Goal: Task Accomplishment & Management: Manage account settings

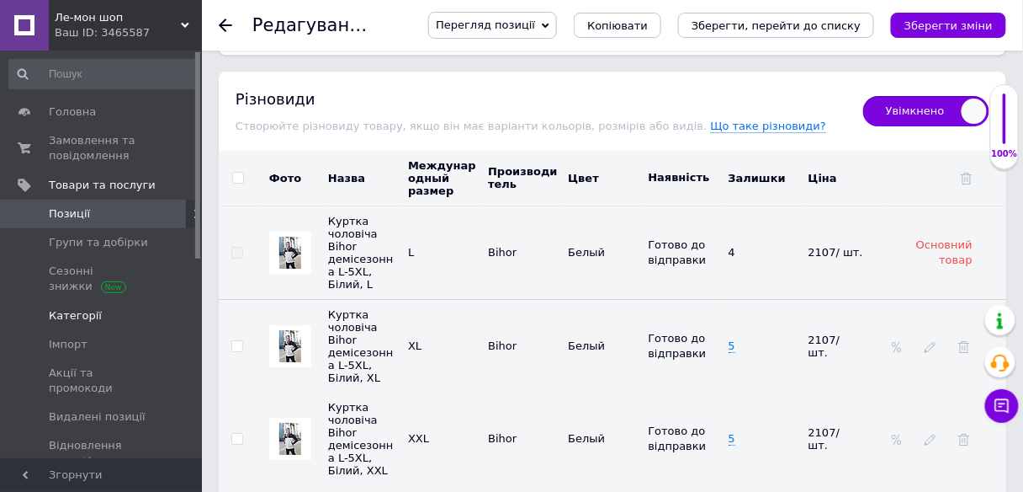
click at [77, 308] on span "Категорії" at bounding box center [75, 315] width 53 height 15
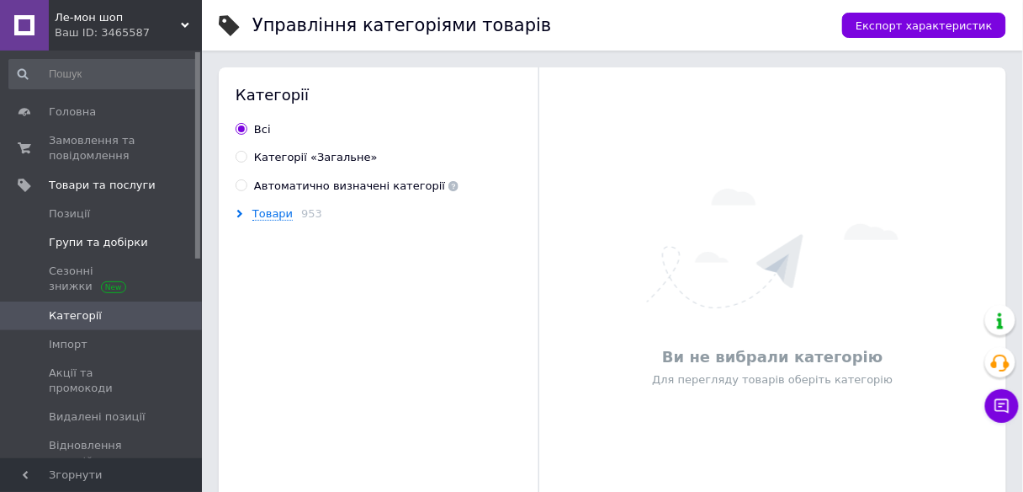
click at [94, 240] on span "Групи та добірки" at bounding box center [98, 242] width 99 height 15
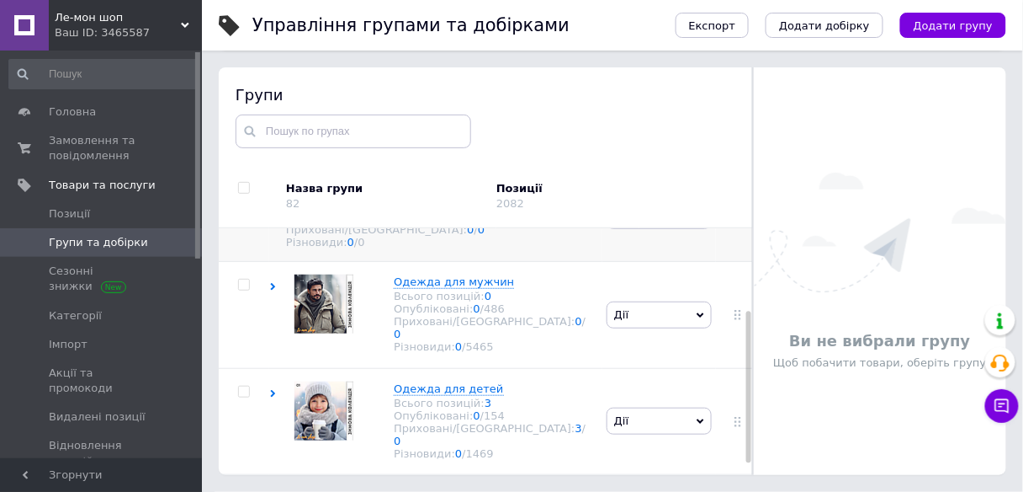
scroll to position [135, 0]
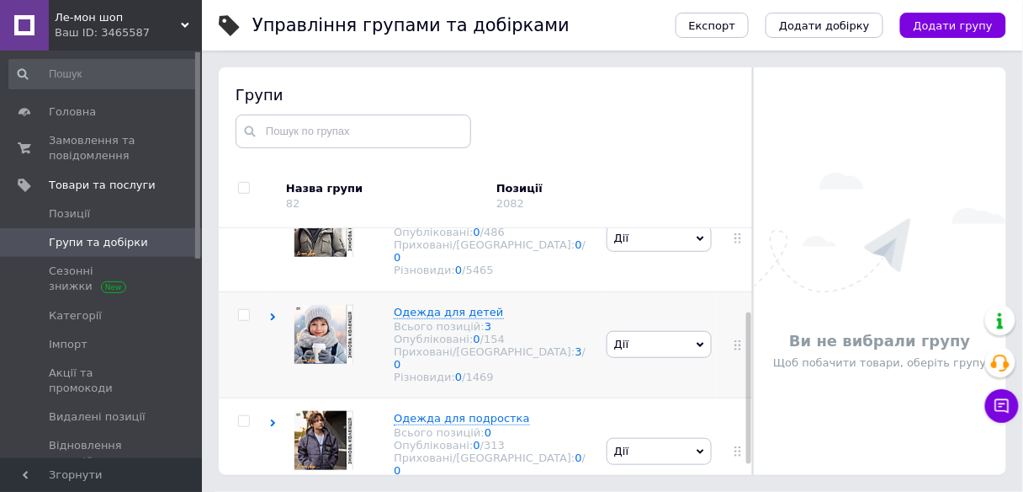
click at [273, 316] on use at bounding box center [273, 317] width 5 height 8
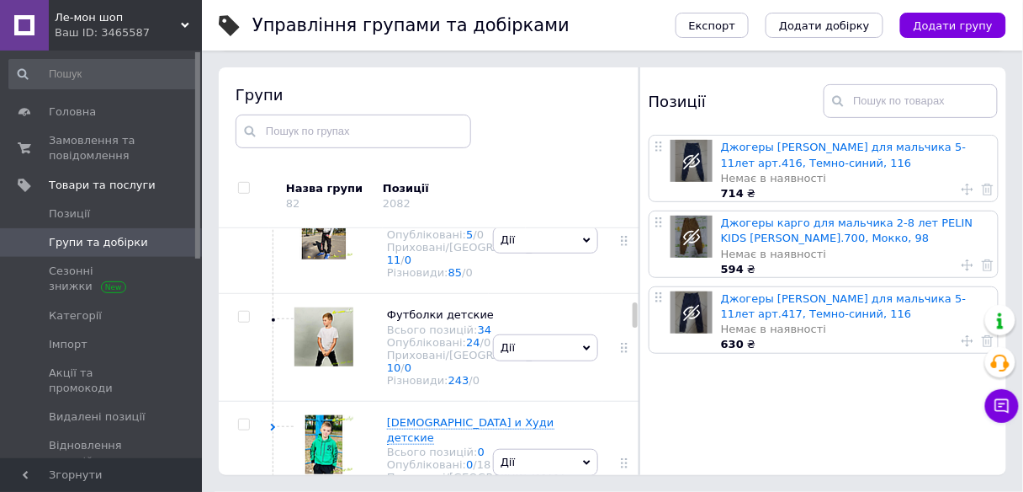
scroll to position [943, 0]
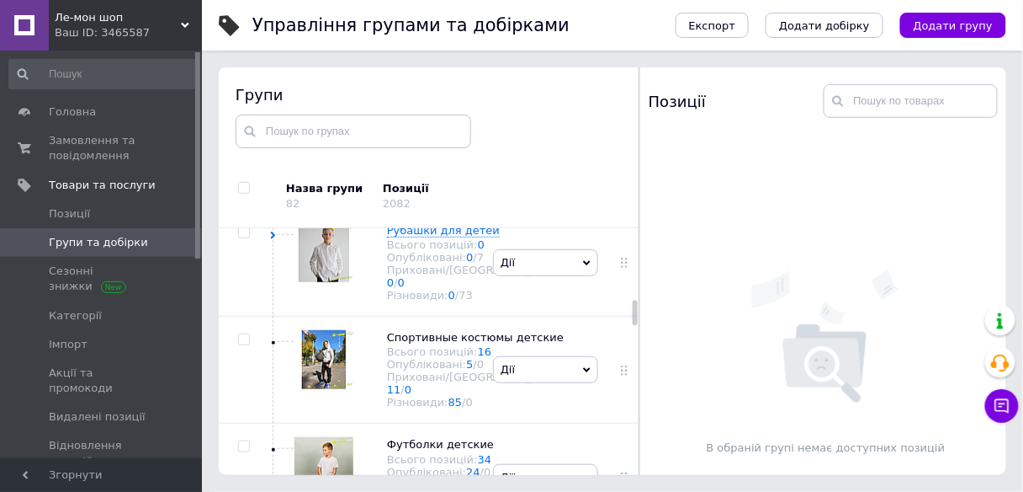
scroll to position [1077, 0]
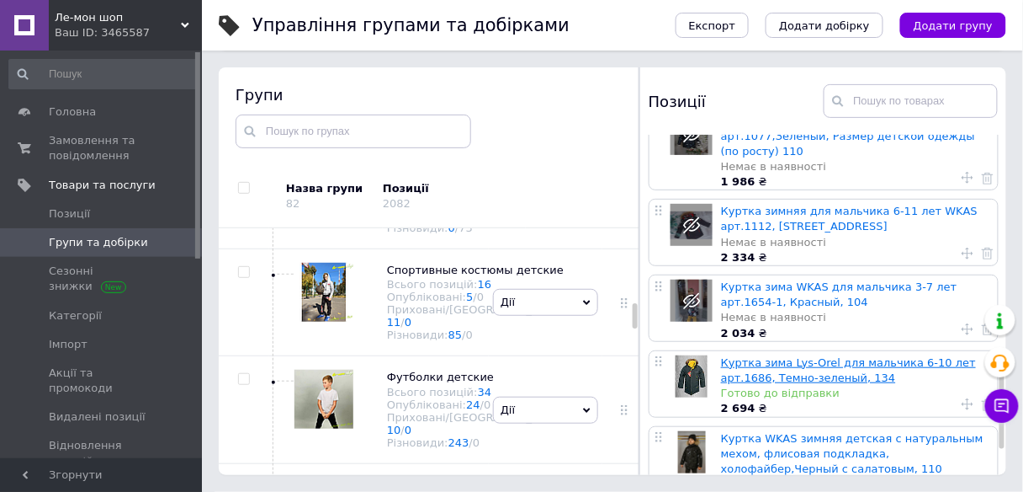
scroll to position [1118, 0]
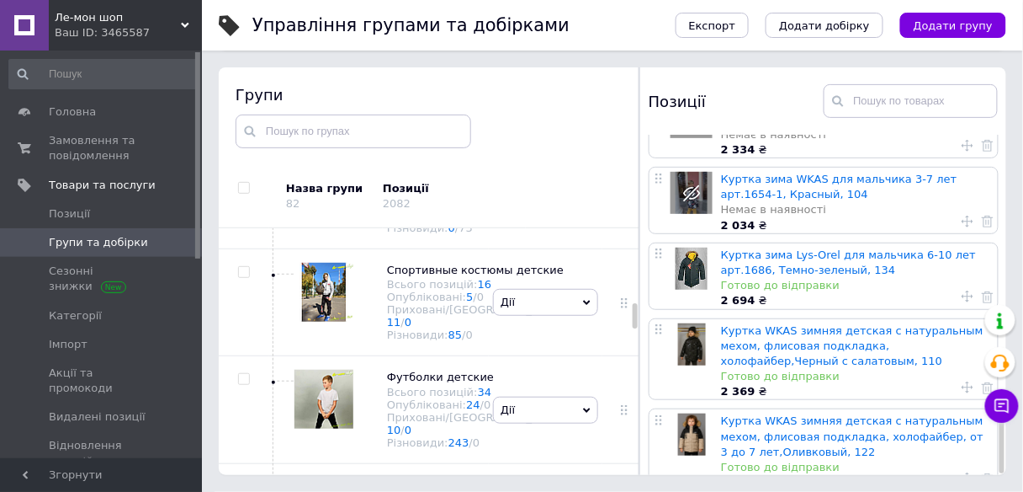
click at [962, 472] on icon at bounding box center [968, 478] width 12 height 12
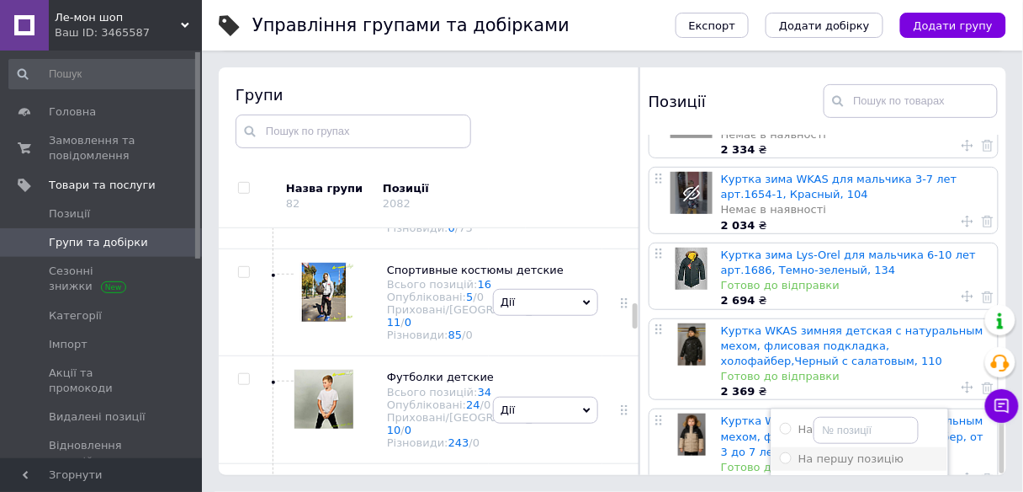
click at [858, 452] on span "На першу позицію" at bounding box center [852, 458] width 106 height 13
click at [791, 452] on input "На першу позицію" at bounding box center [785, 457] width 11 height 11
radio input "true"
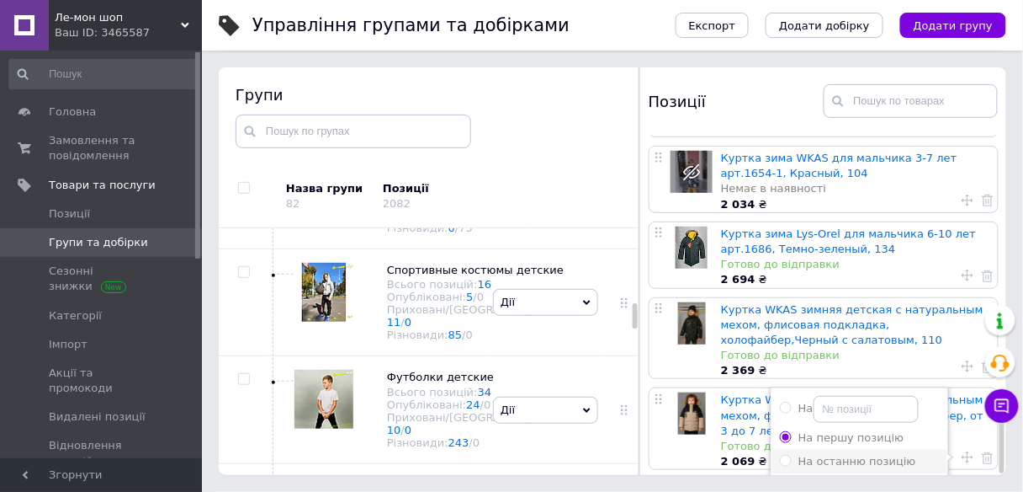
scroll to position [1149, 0]
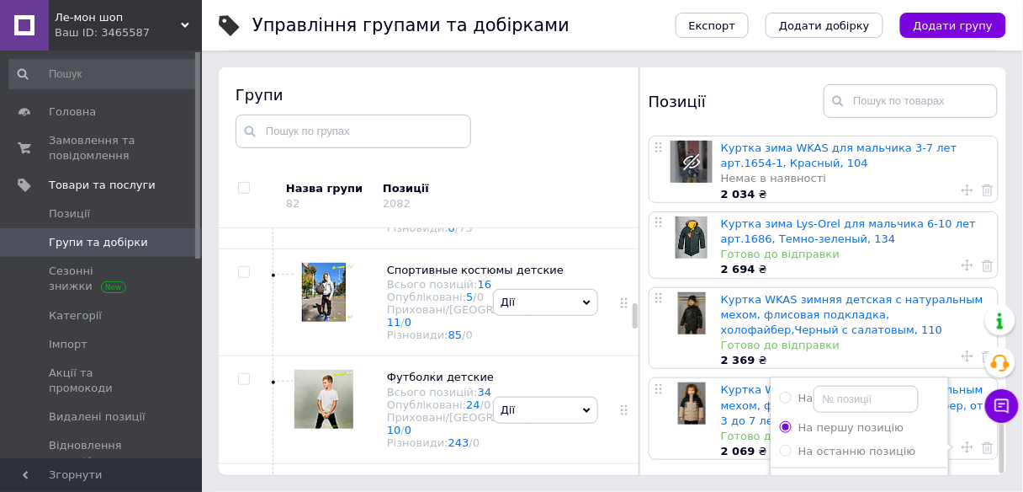
click at [877, 476] on button "Застосувати" at bounding box center [859, 492] width 159 height 33
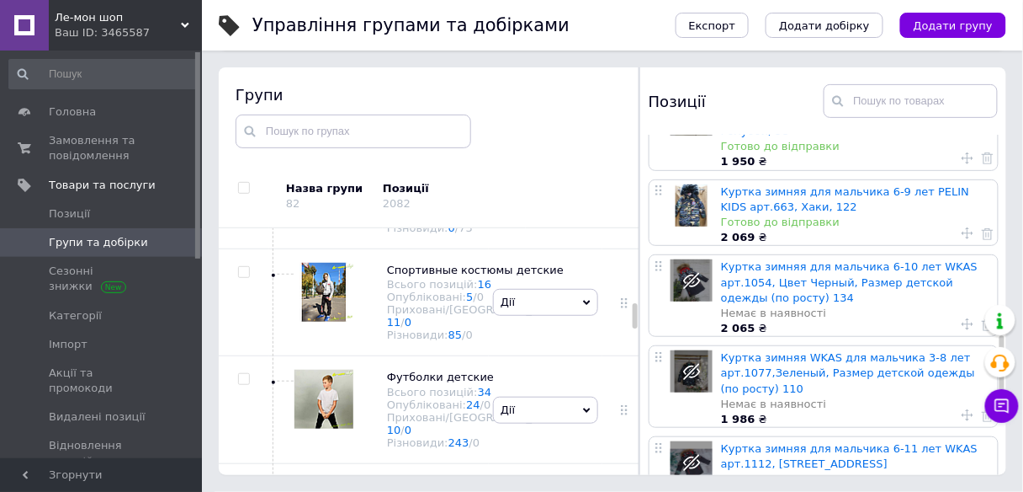
scroll to position [1118, 0]
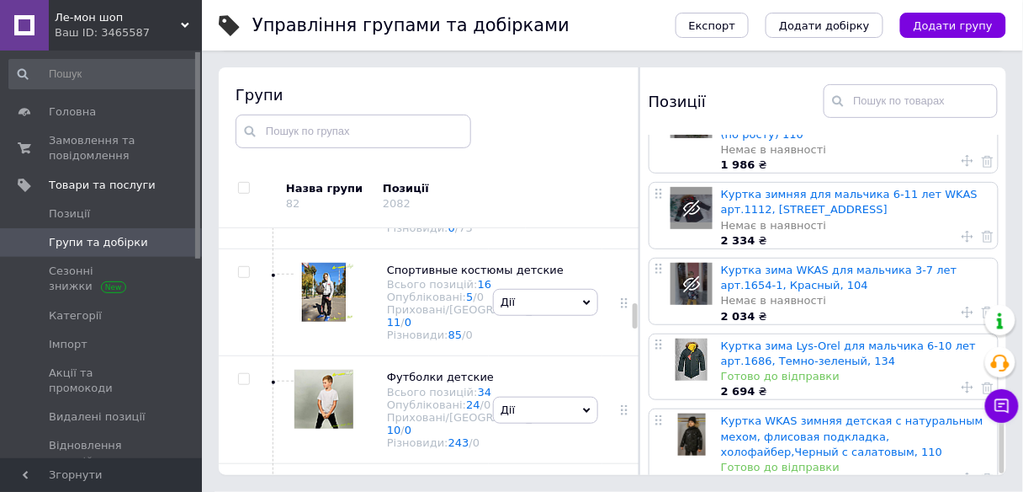
click at [965, 472] on icon at bounding box center [968, 478] width 12 height 12
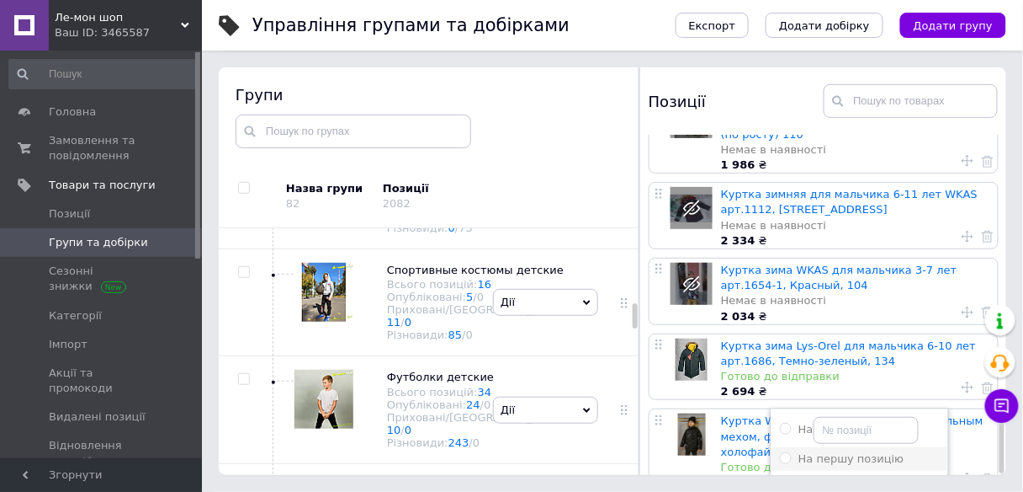
click at [851, 452] on span "На першу позицію" at bounding box center [852, 458] width 106 height 13
click at [791, 452] on input "На першу позицію" at bounding box center [785, 457] width 11 height 11
radio input "true"
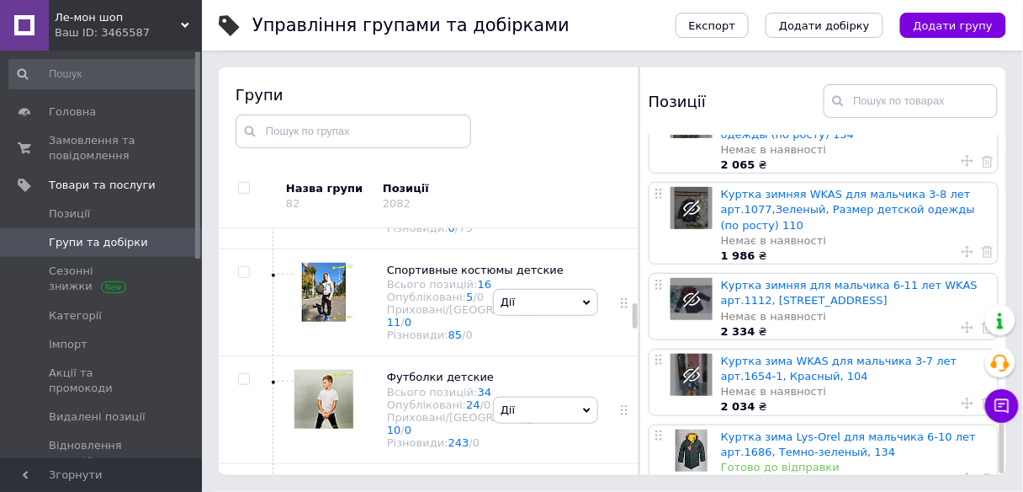
click at [965, 472] on icon at bounding box center [968, 478] width 12 height 12
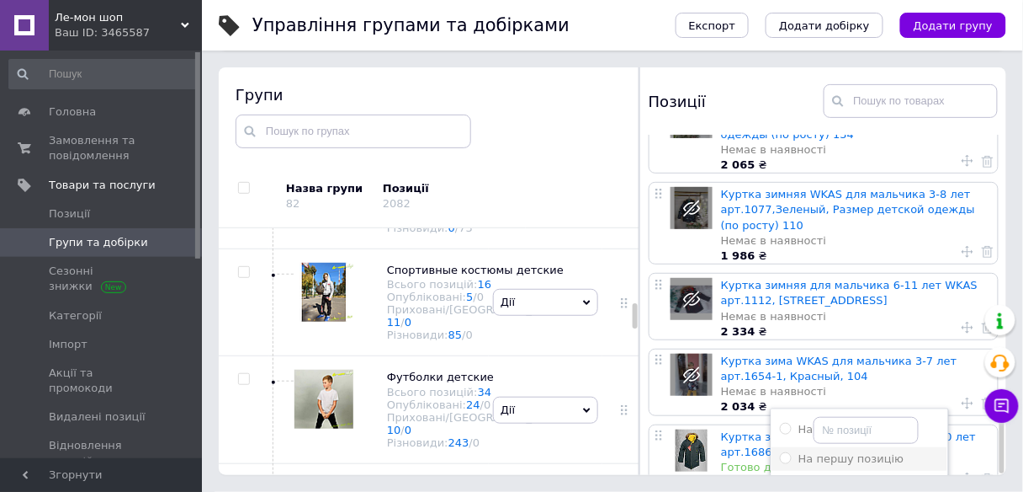
click at [869, 452] on span "На першу позицію" at bounding box center [852, 458] width 106 height 13
click at [791, 452] on input "На першу позицію" at bounding box center [785, 457] width 11 height 11
radio input "true"
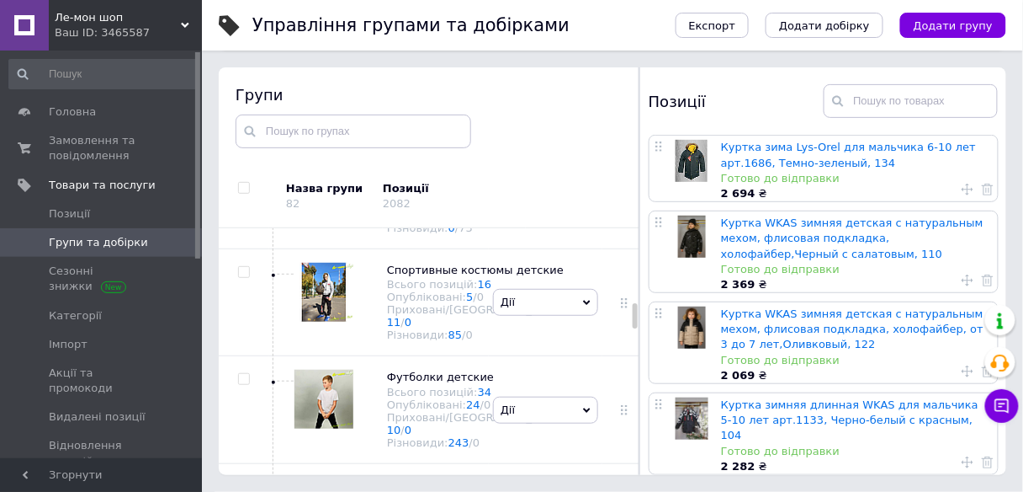
click at [963, 281] on icon at bounding box center [968, 280] width 12 height 12
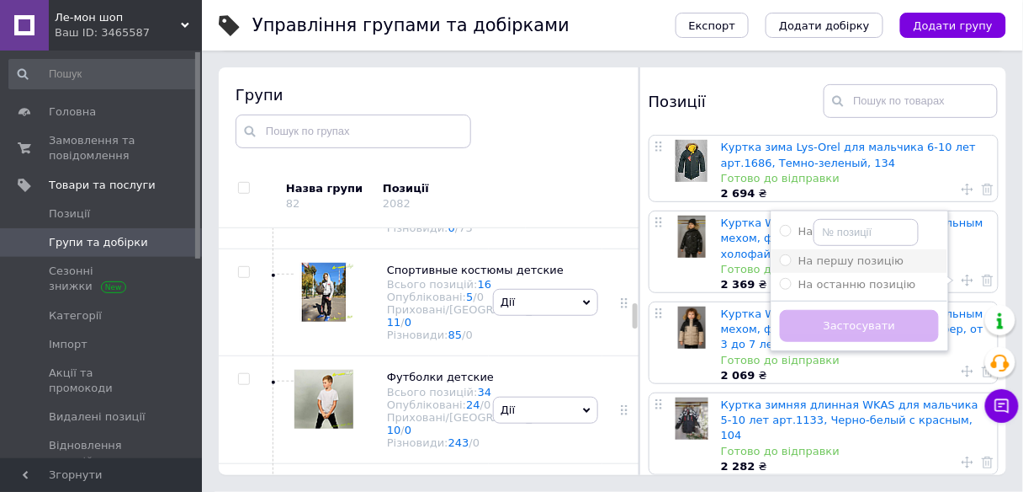
click at [861, 260] on span "На першу позицію" at bounding box center [852, 260] width 106 height 13
click at [791, 260] on input "На першу позицію" at bounding box center [785, 259] width 11 height 11
radio input "true"
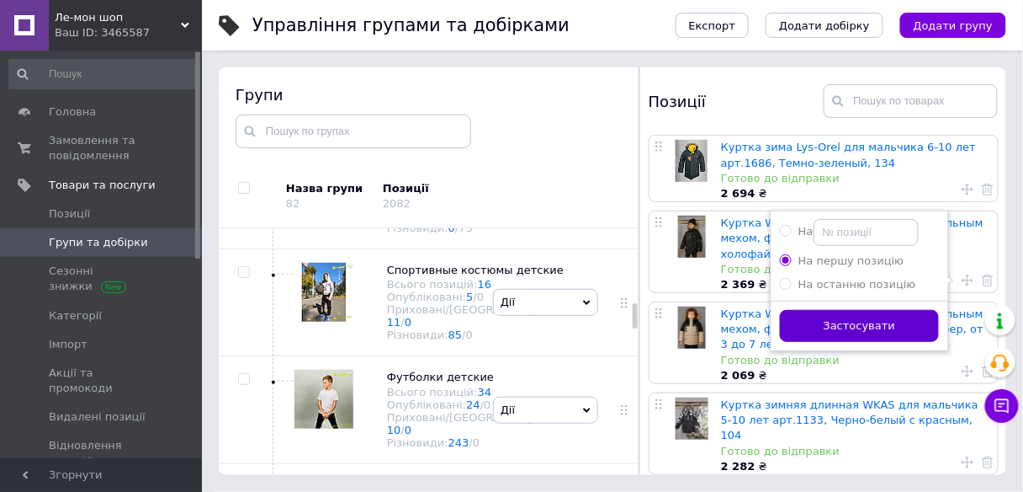
click at [872, 318] on button "Застосувати" at bounding box center [859, 326] width 159 height 33
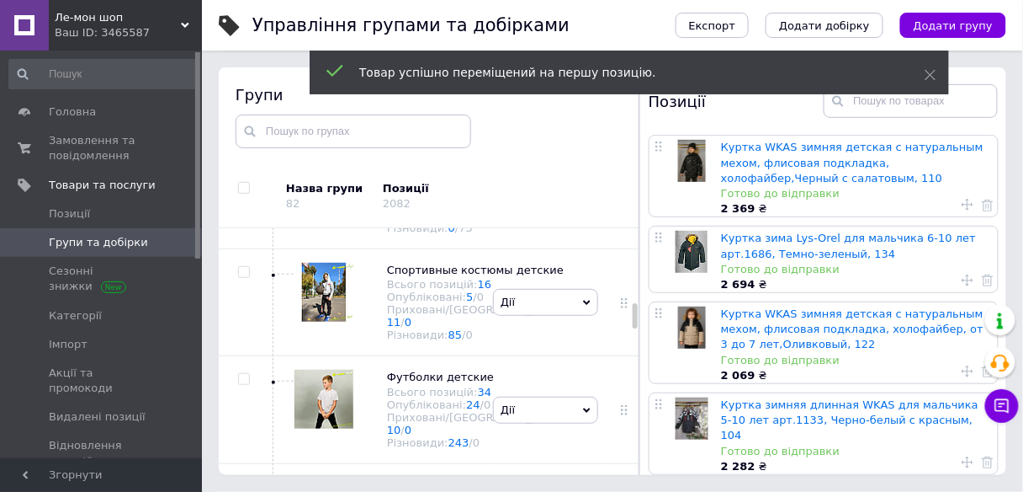
click at [963, 368] on icon at bounding box center [968, 371] width 12 height 12
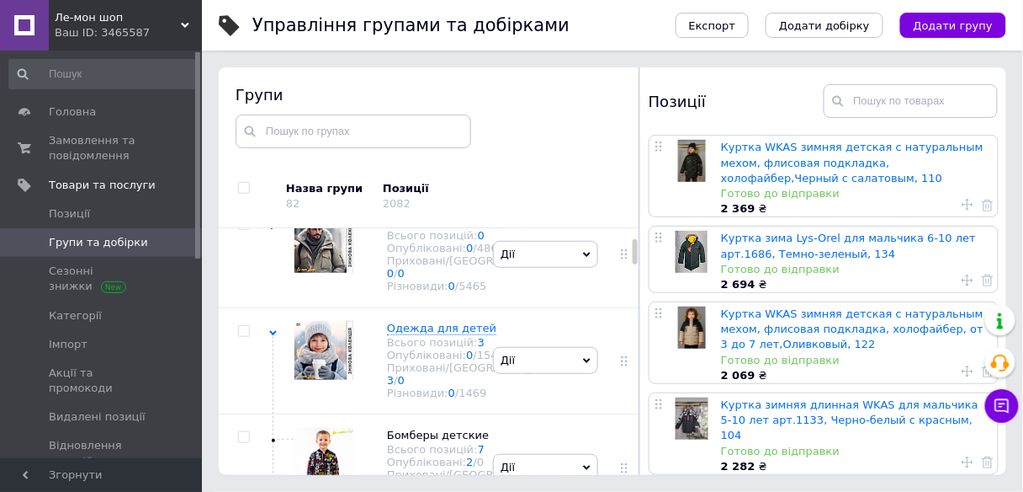
scroll to position [135, 0]
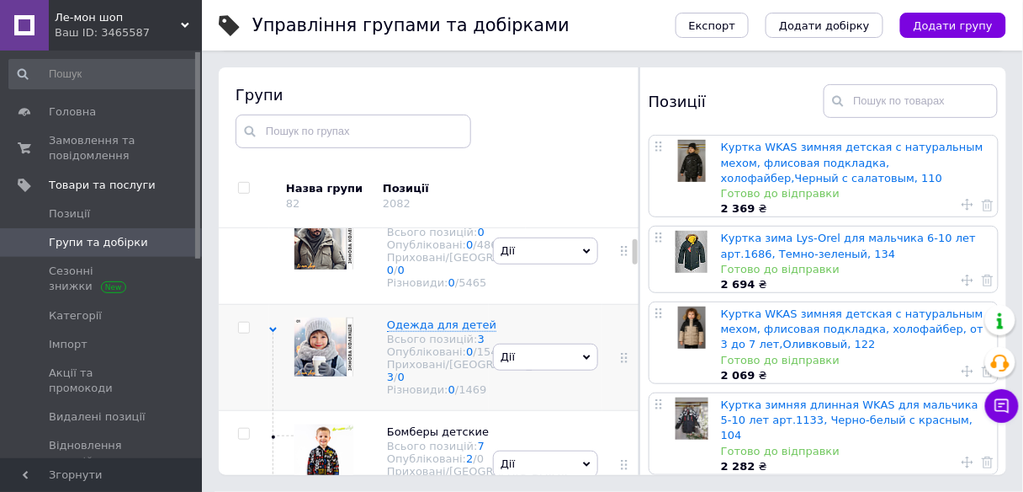
click at [269, 333] on icon at bounding box center [273, 330] width 8 height 8
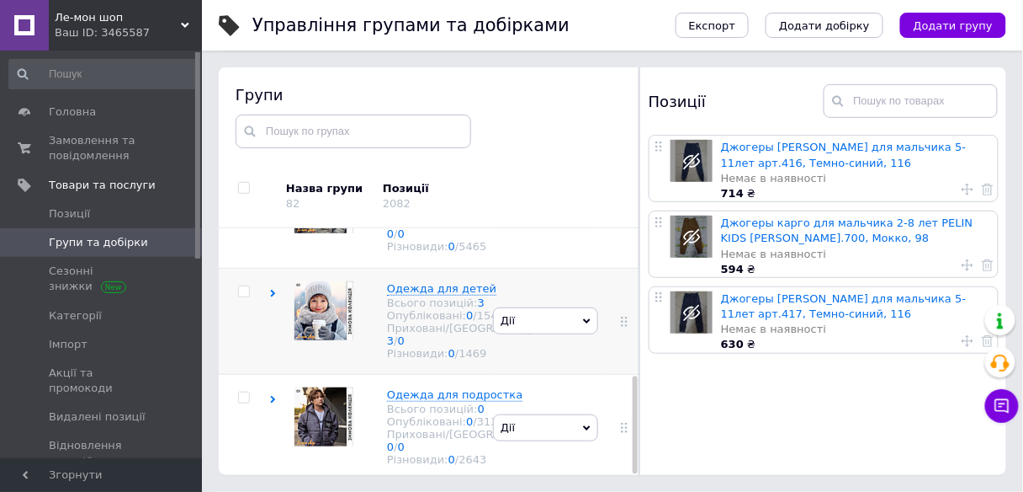
scroll to position [371, 0]
click at [272, 396] on use at bounding box center [273, 400] width 5 height 8
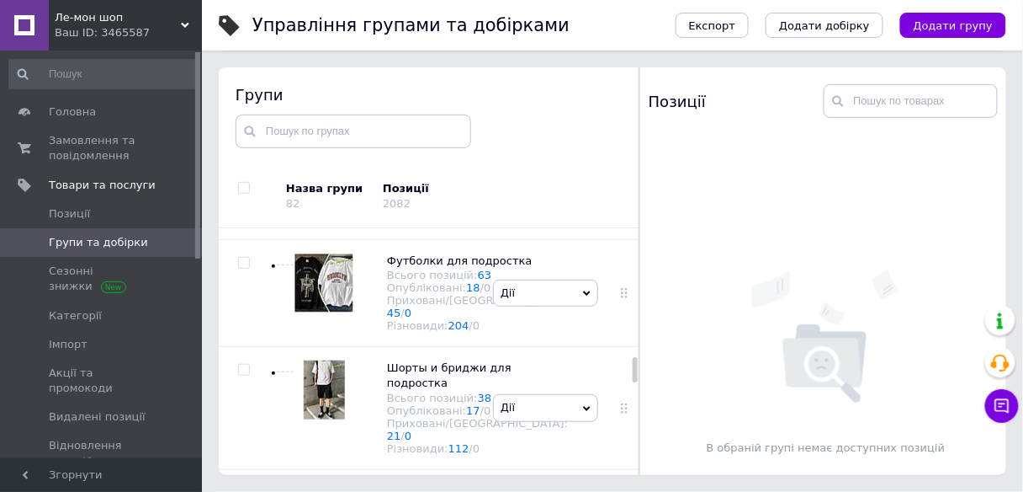
scroll to position [1718, 0]
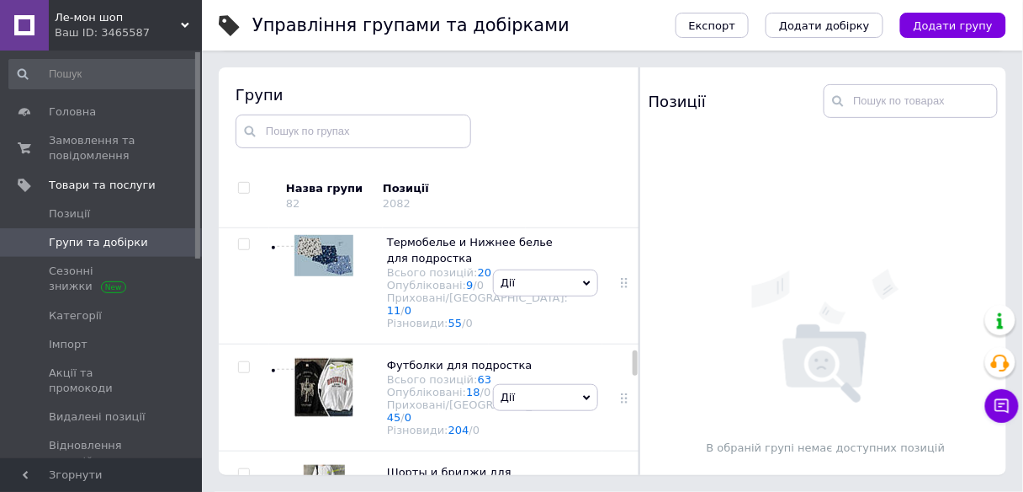
scroll to position [1852, 0]
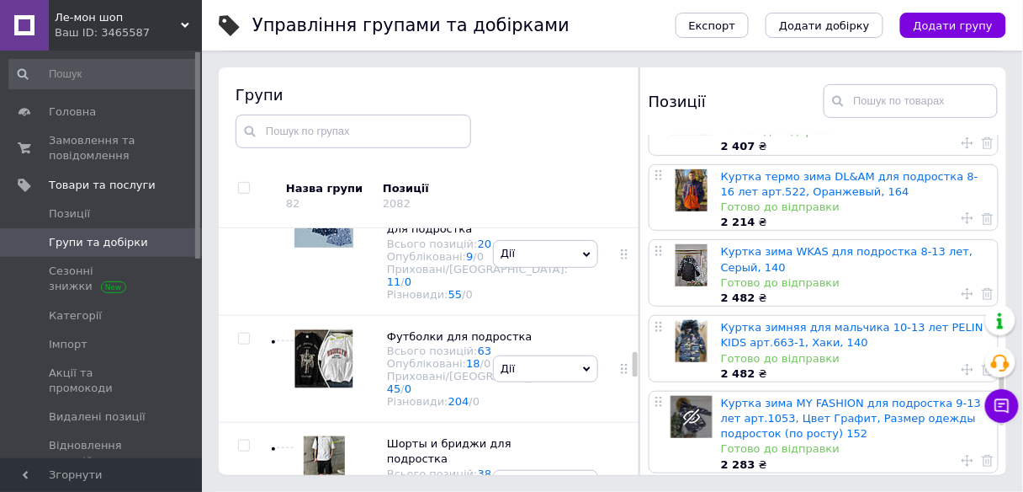
scroll to position [1241, 0]
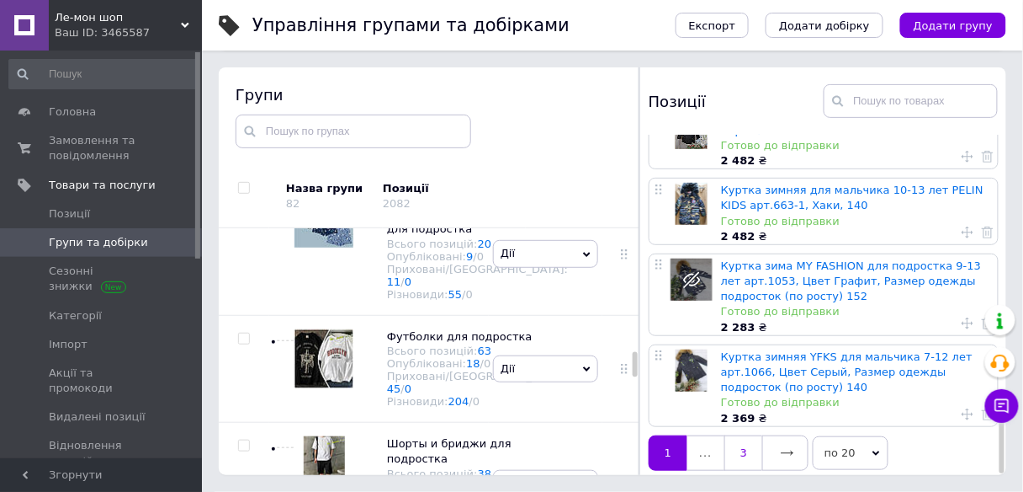
click at [743, 438] on link "3" at bounding box center [744, 452] width 38 height 35
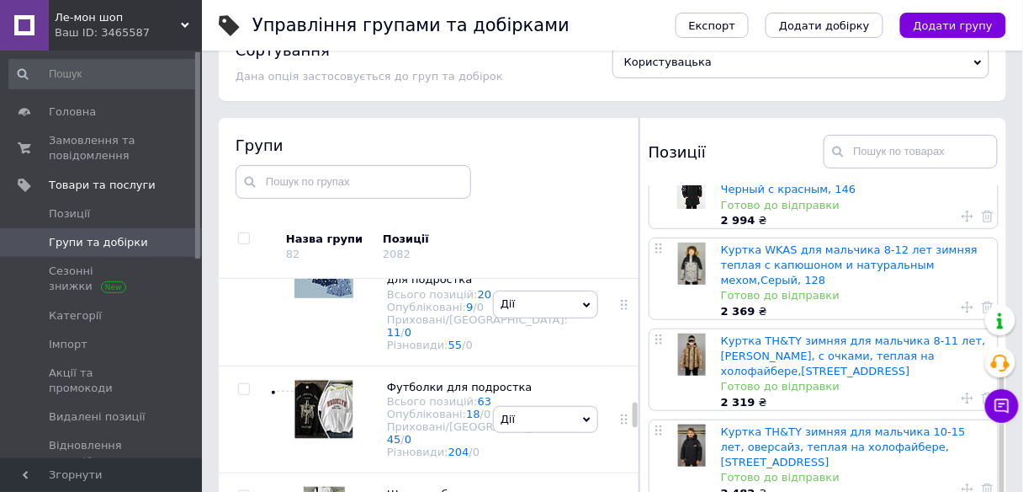
scroll to position [95, 0]
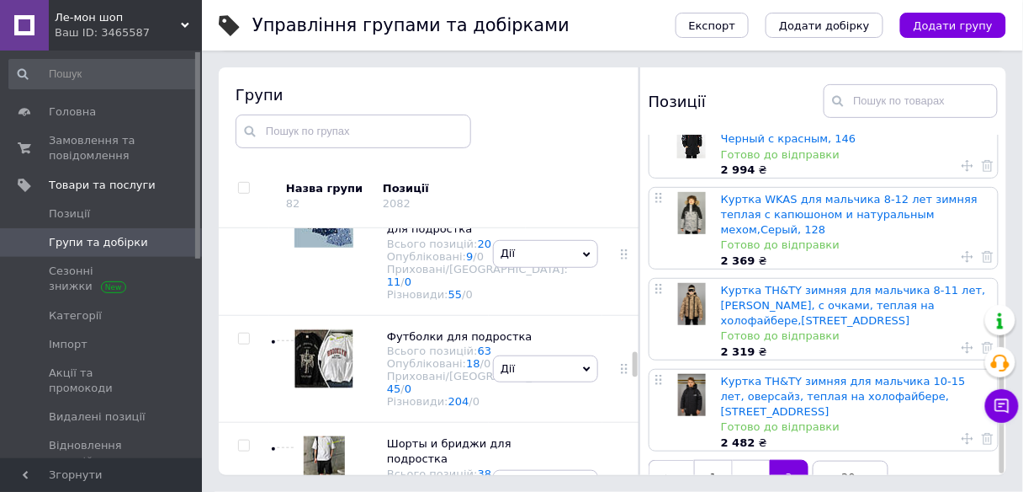
click at [962, 433] on icon at bounding box center [968, 439] width 12 height 12
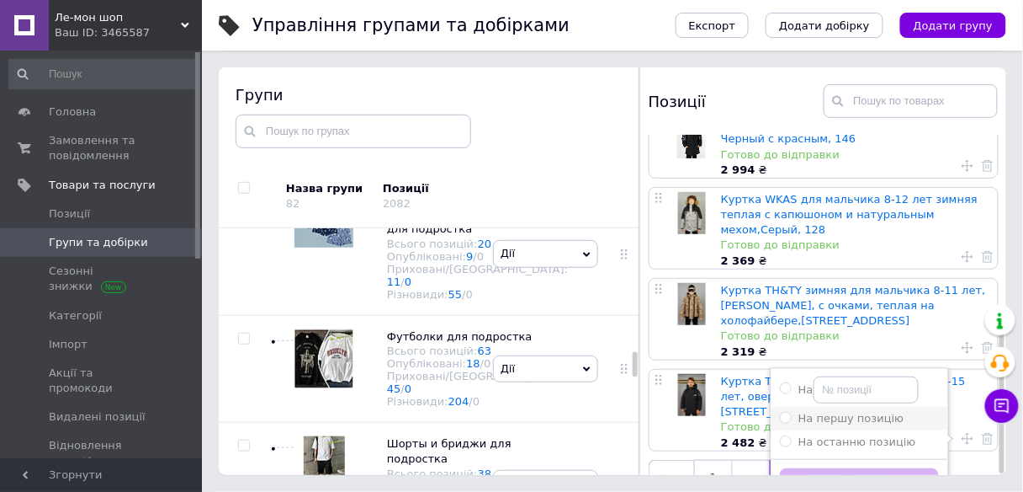
click at [840, 412] on span "На першу позицію" at bounding box center [852, 418] width 106 height 13
click at [791, 412] on input "На першу позицію" at bounding box center [785, 417] width 11 height 11
radio input "true"
click at [887, 468] on button "Застосувати" at bounding box center [859, 484] width 159 height 33
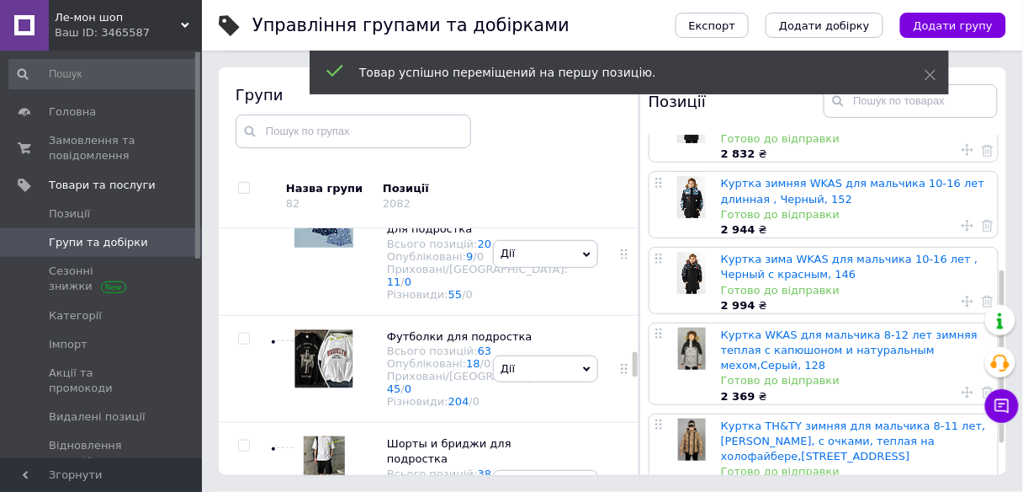
scroll to position [327, 0]
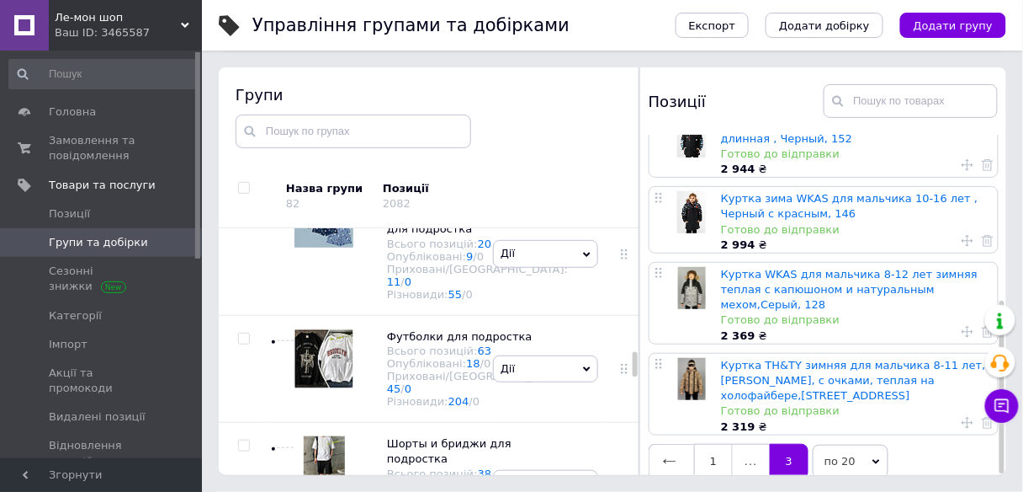
click at [964, 417] on use at bounding box center [968, 423] width 12 height 12
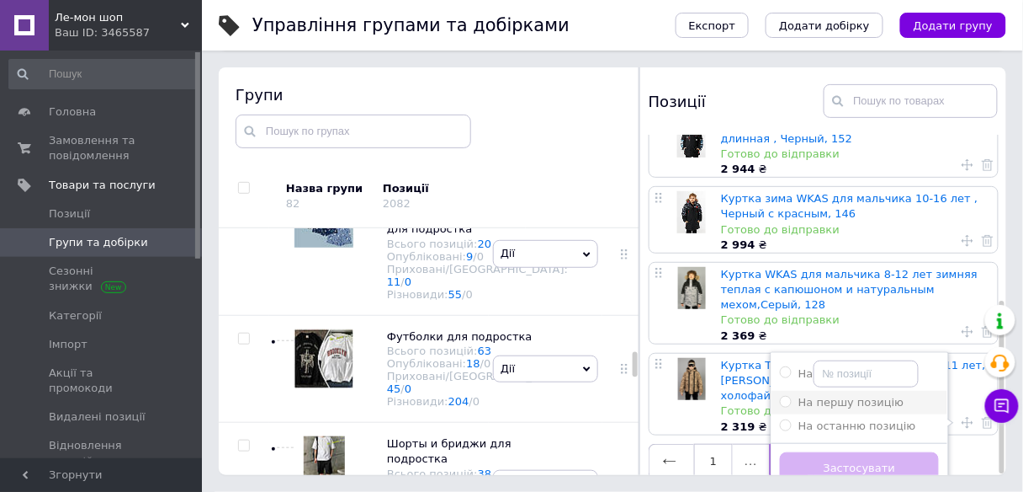
click at [868, 396] on span "На першу позицію" at bounding box center [852, 402] width 106 height 13
click at [791, 396] on input "На першу позицію" at bounding box center [785, 401] width 11 height 11
radio input "true"
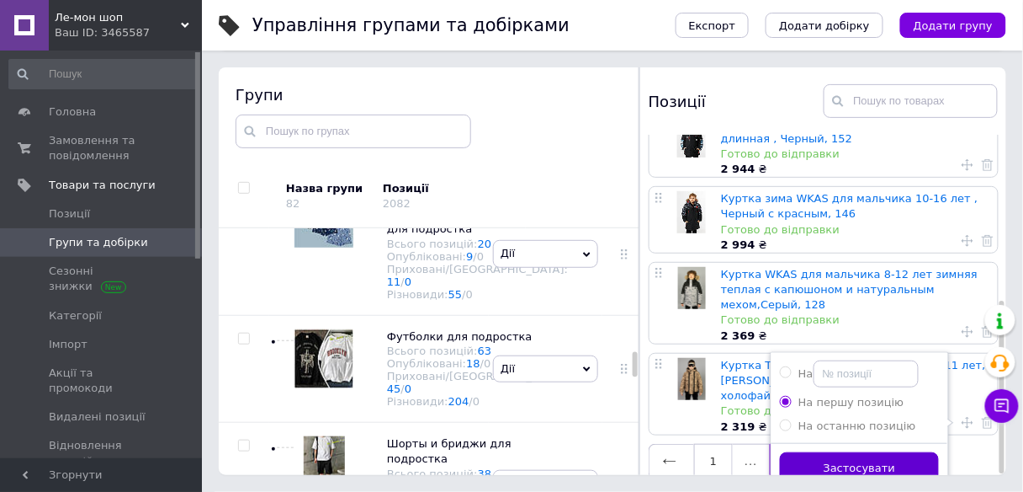
click at [890, 452] on button "Застосувати" at bounding box center [859, 468] width 159 height 33
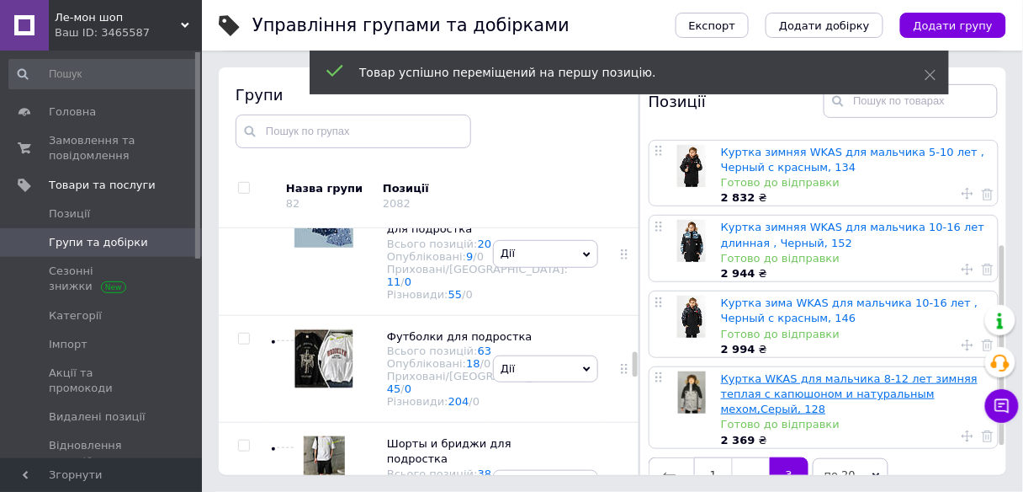
scroll to position [236, 0]
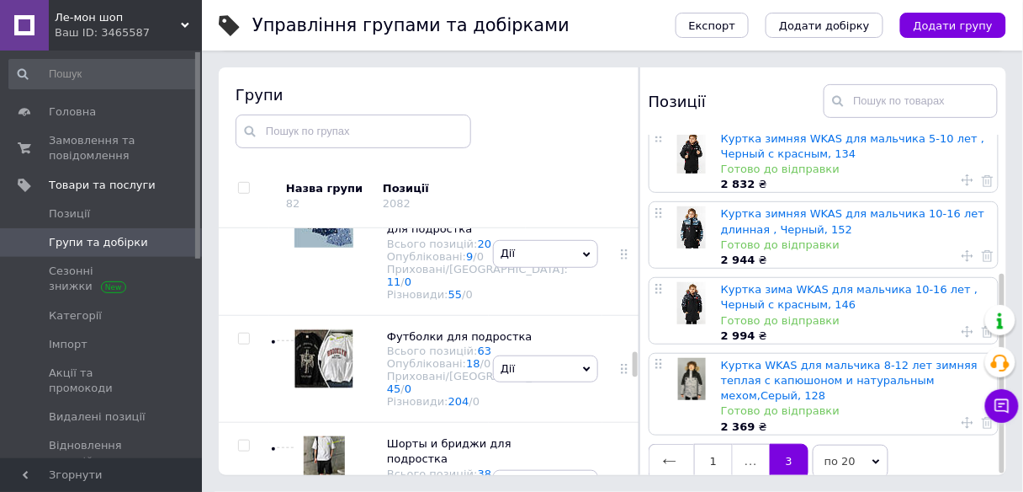
click at [964, 417] on use at bounding box center [968, 423] width 12 height 12
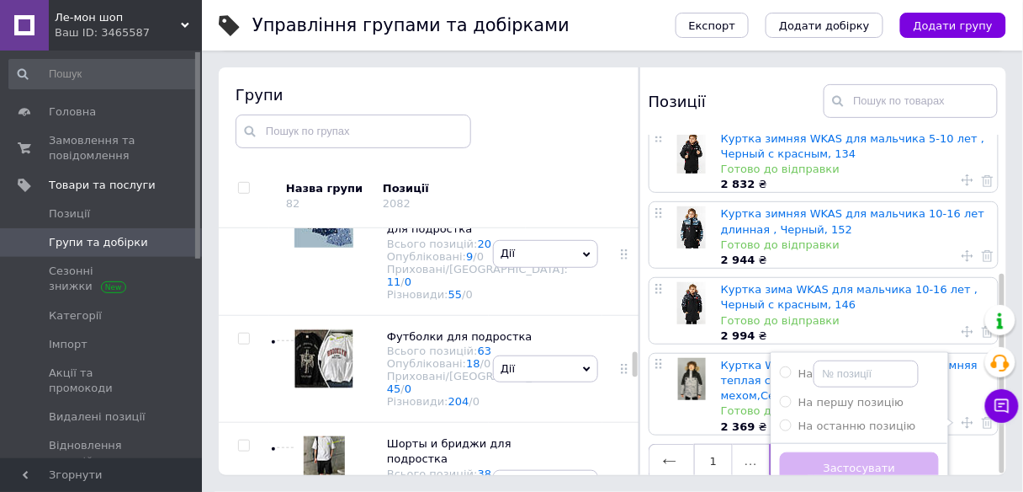
click at [860, 304] on div "Куртка зима WKAS для мальчика 10-16 лет , Черный с красным, 146 Готово до відпр…" at bounding box center [857, 311] width 273 height 66
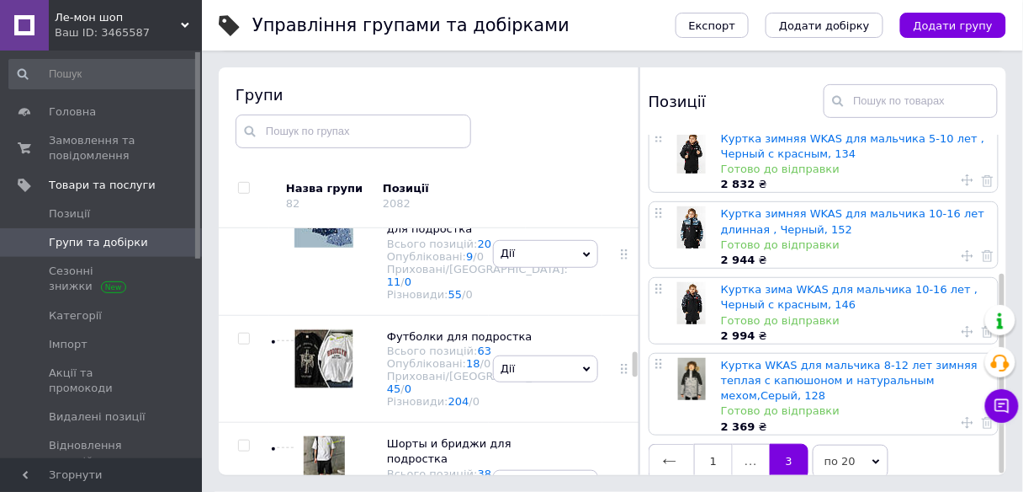
click at [966, 326] on icon at bounding box center [968, 332] width 12 height 12
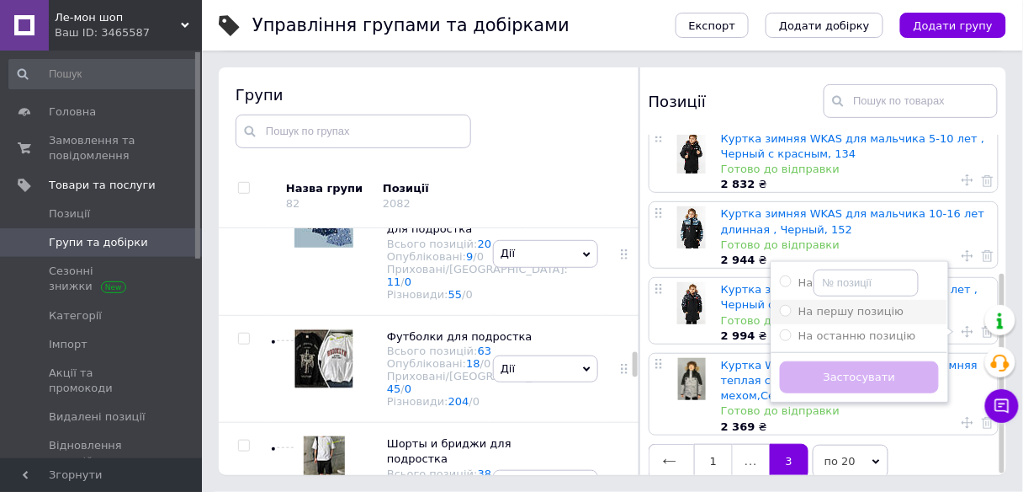
click at [890, 304] on div "На першу позицію" at bounding box center [859, 311] width 159 height 15
radio input "true"
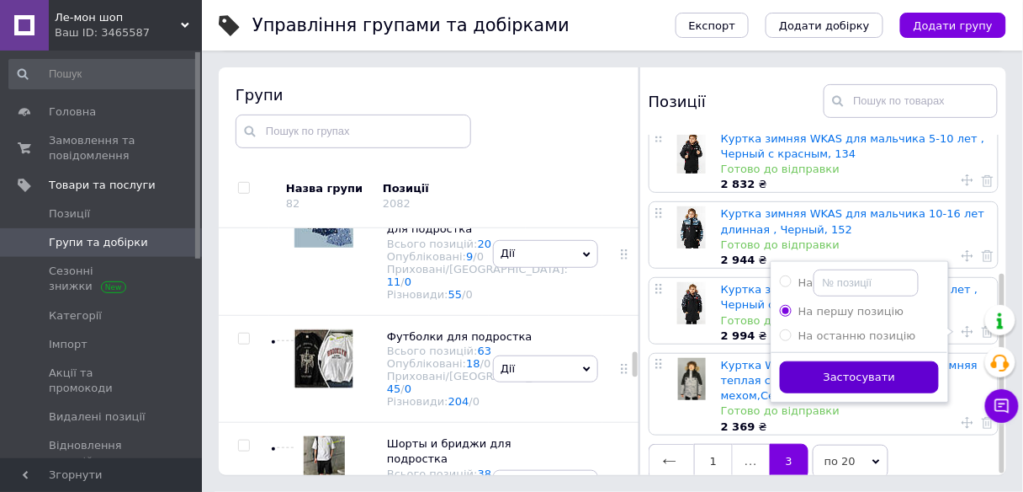
click at [893, 373] on button "Застосувати" at bounding box center [859, 377] width 159 height 33
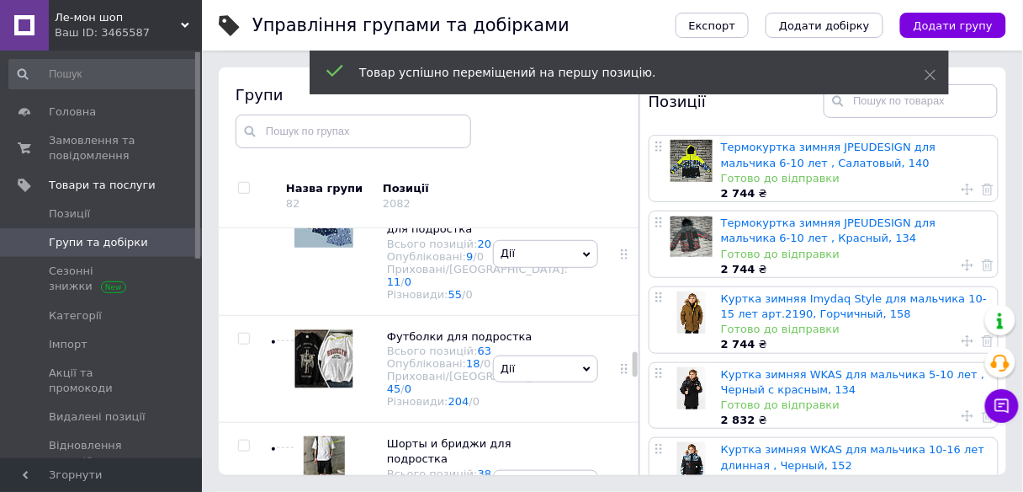
click at [963, 412] on icon at bounding box center [968, 416] width 12 height 12
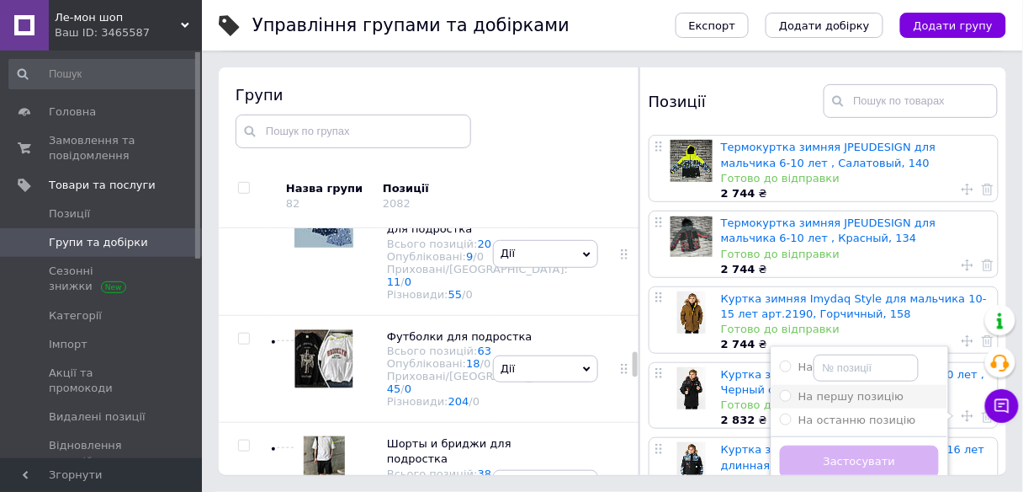
click at [901, 392] on div "На першу позицію" at bounding box center [859, 396] width 159 height 15
radio input "true"
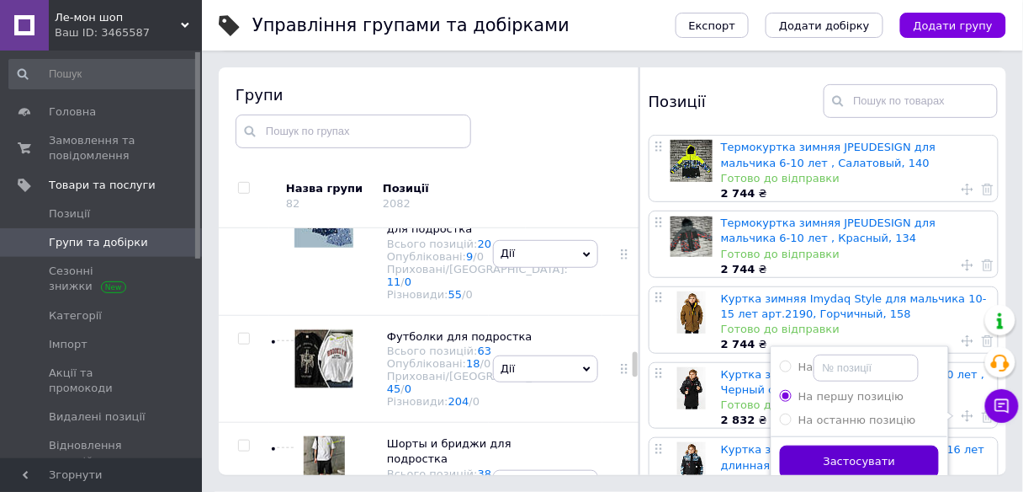
click at [899, 454] on button "Застосувати" at bounding box center [859, 461] width 159 height 33
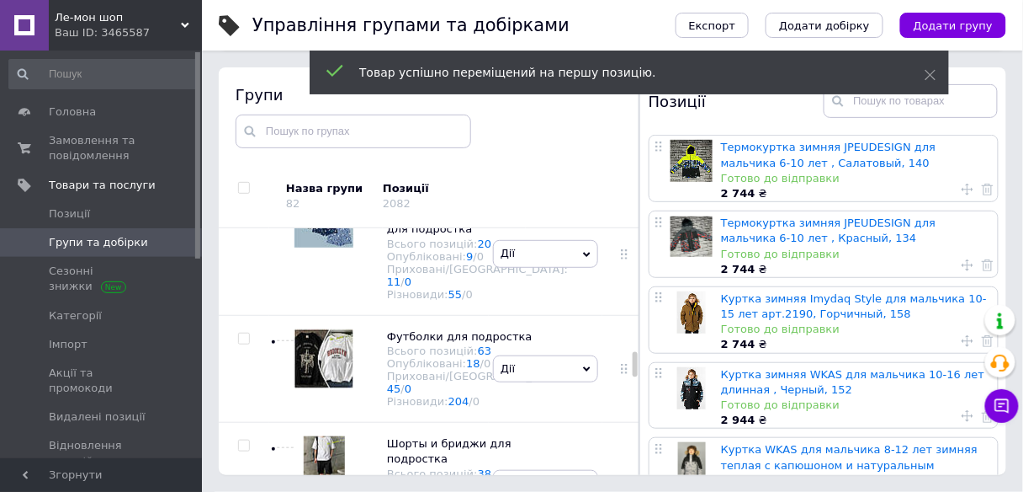
click at [972, 413] on div at bounding box center [974, 416] width 40 height 16
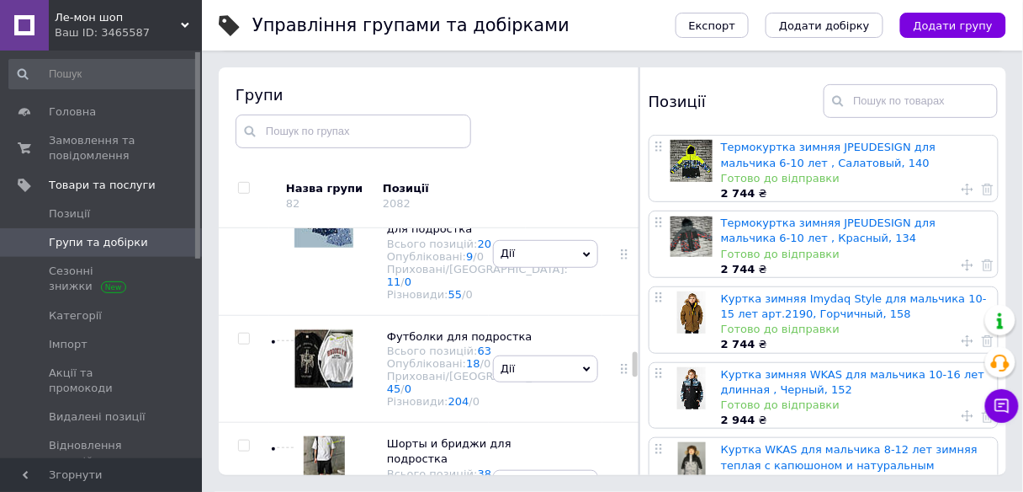
click at [962, 410] on icon at bounding box center [968, 416] width 12 height 12
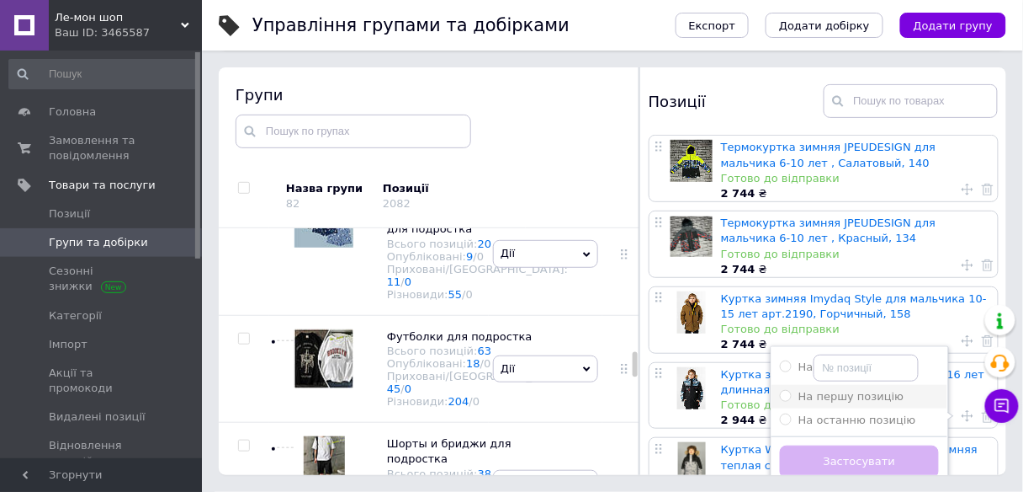
click at [884, 391] on span "На першу позицію" at bounding box center [852, 396] width 106 height 13
click at [791, 391] on input "На першу позицію" at bounding box center [785, 395] width 11 height 11
radio input "true"
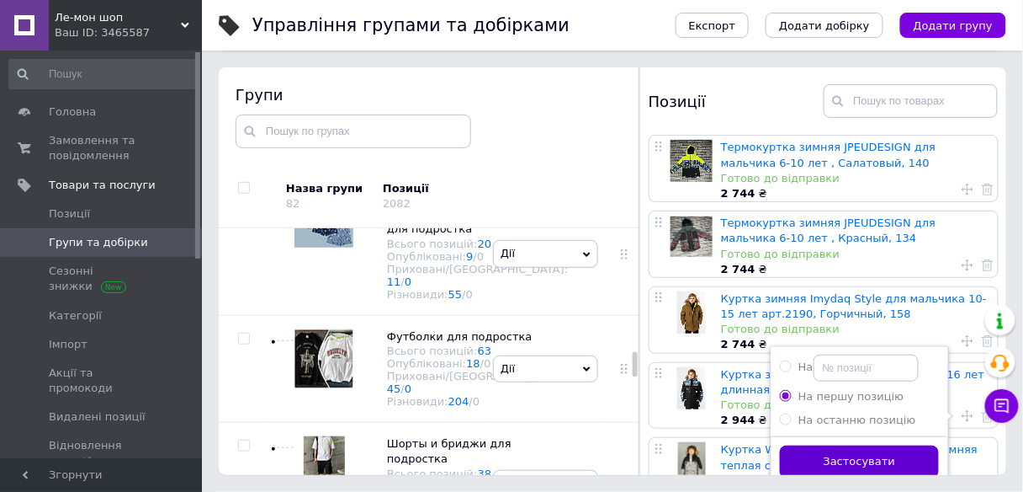
click at [897, 458] on button "Застосувати" at bounding box center [859, 461] width 159 height 33
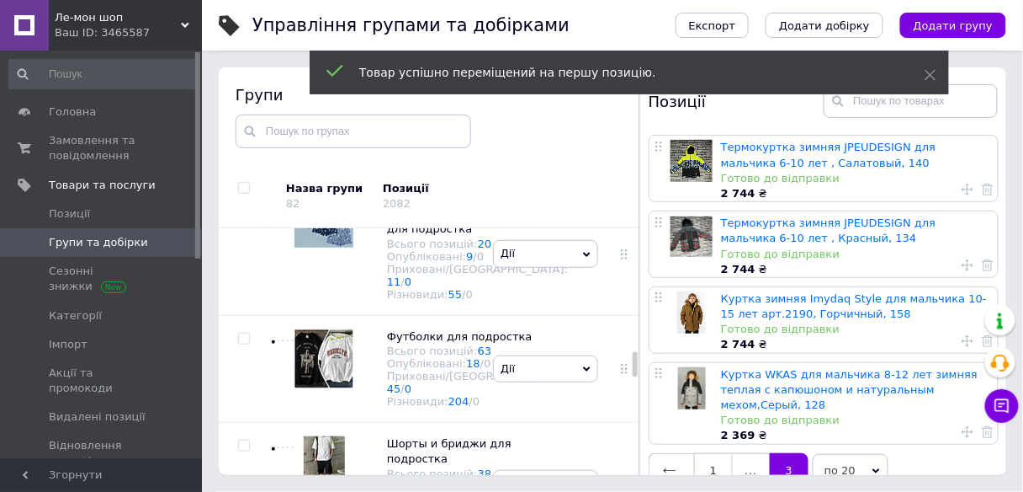
click at [962, 335] on icon at bounding box center [968, 341] width 12 height 12
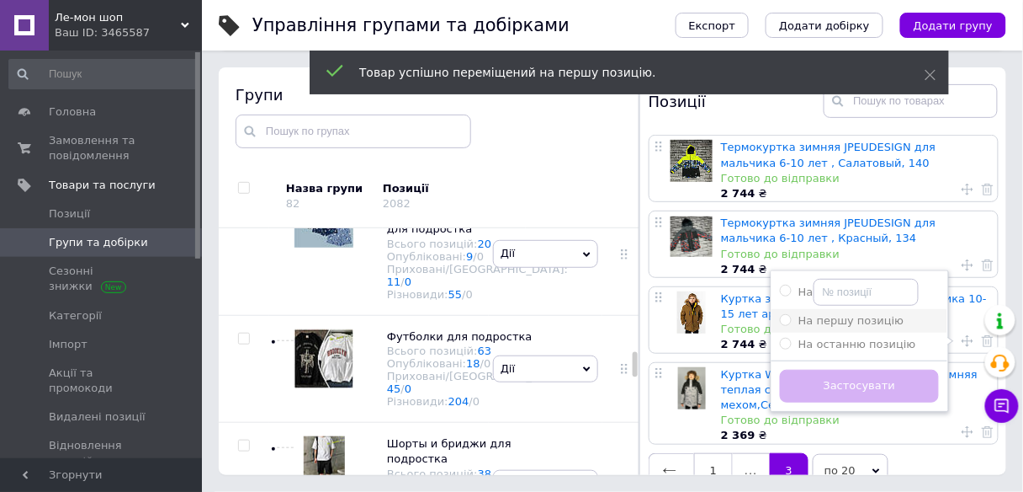
click at [866, 314] on span "На першу позицію" at bounding box center [852, 320] width 106 height 13
click at [791, 314] on input "На першу позицію" at bounding box center [785, 319] width 11 height 11
radio input "true"
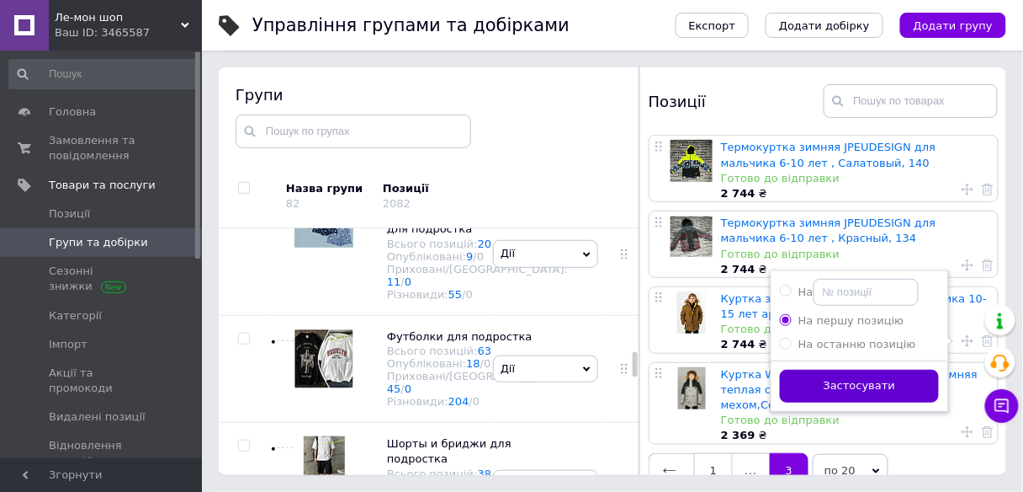
click at [895, 381] on button "Застосувати" at bounding box center [859, 385] width 159 height 33
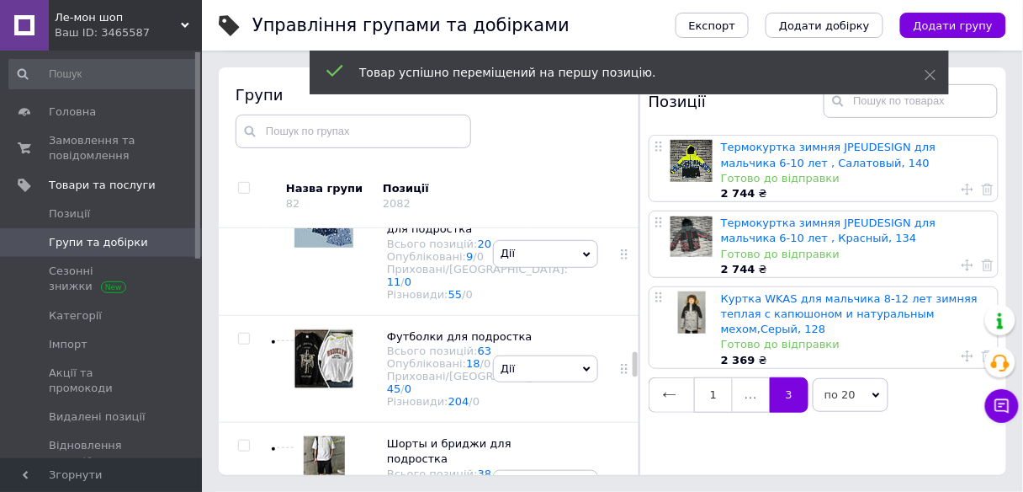
click at [962, 350] on icon at bounding box center [968, 356] width 12 height 12
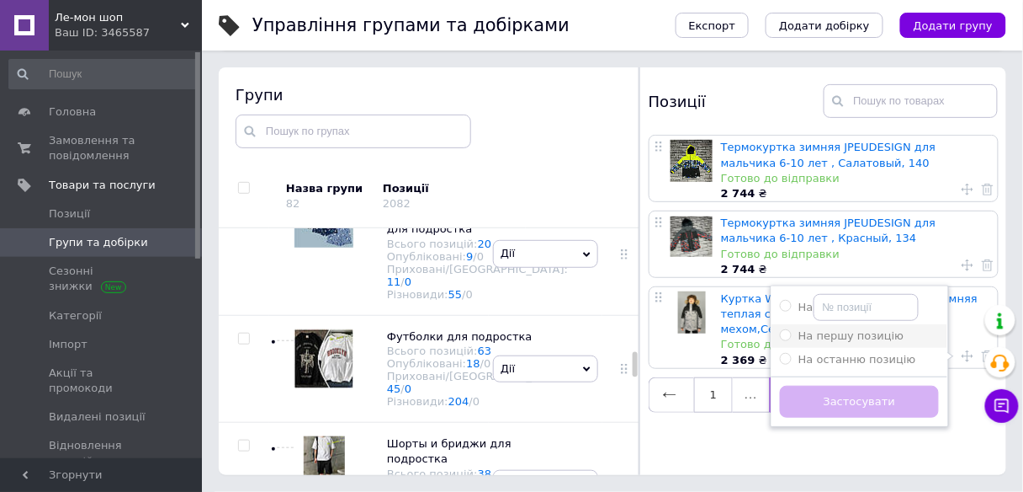
click at [865, 329] on span "На першу позицію" at bounding box center [852, 335] width 106 height 13
click at [791, 329] on input "На першу позицію" at bounding box center [785, 334] width 11 height 11
radio input "true"
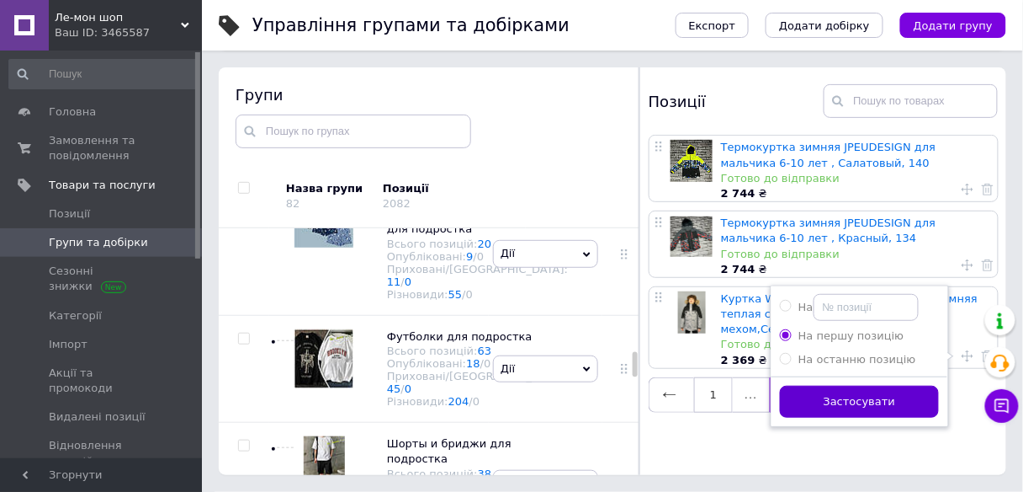
click at [875, 385] on button "Застосувати" at bounding box center [859, 401] width 159 height 33
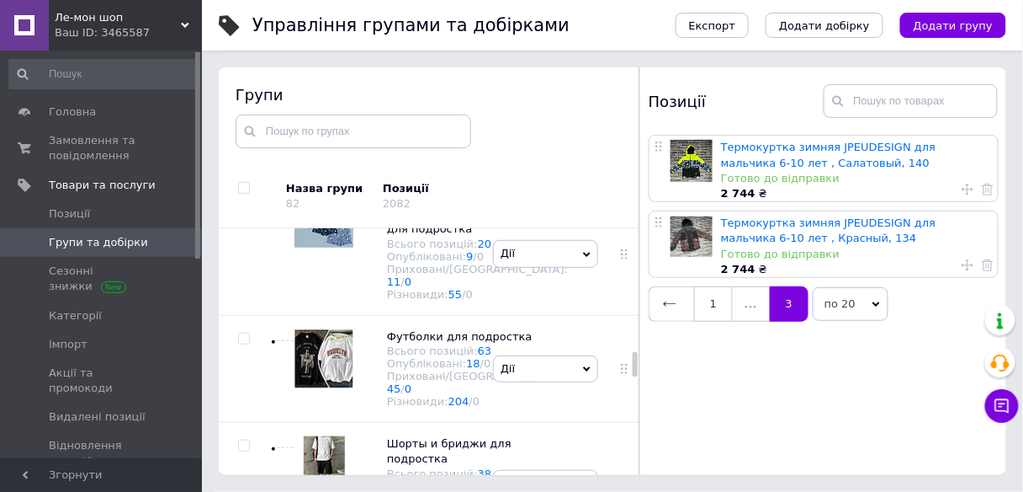
click at [965, 260] on icon at bounding box center [968, 265] width 12 height 12
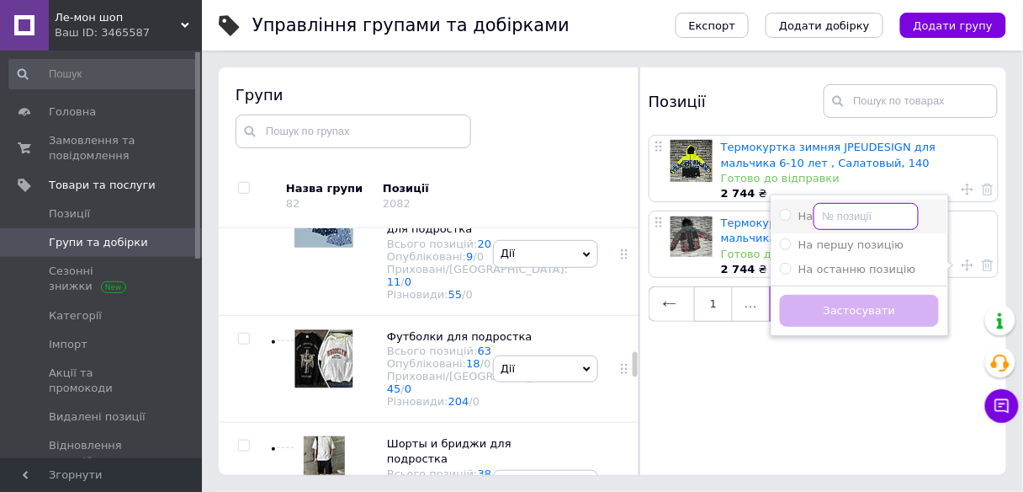
click at [832, 214] on input "На" at bounding box center [866, 216] width 105 height 27
radio input "true"
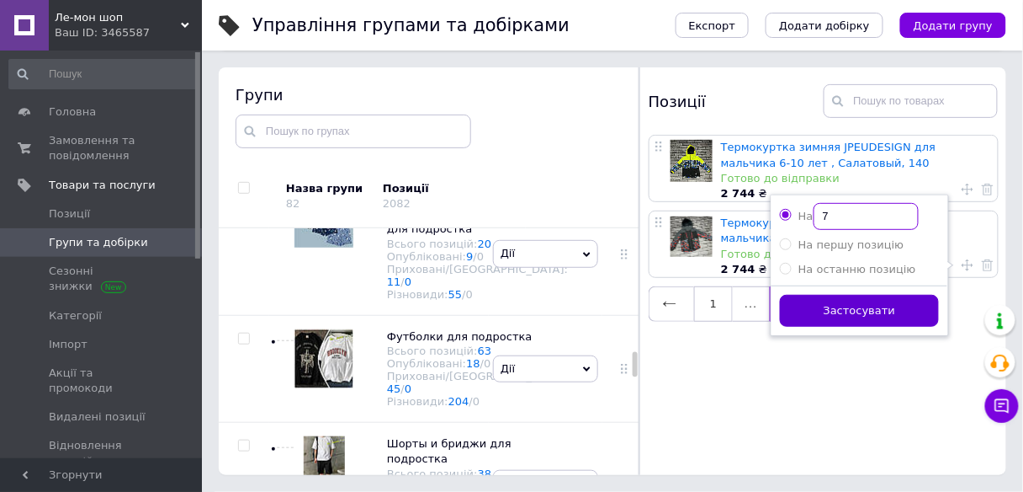
type input "7"
click at [866, 300] on button "Застосувати" at bounding box center [859, 311] width 159 height 33
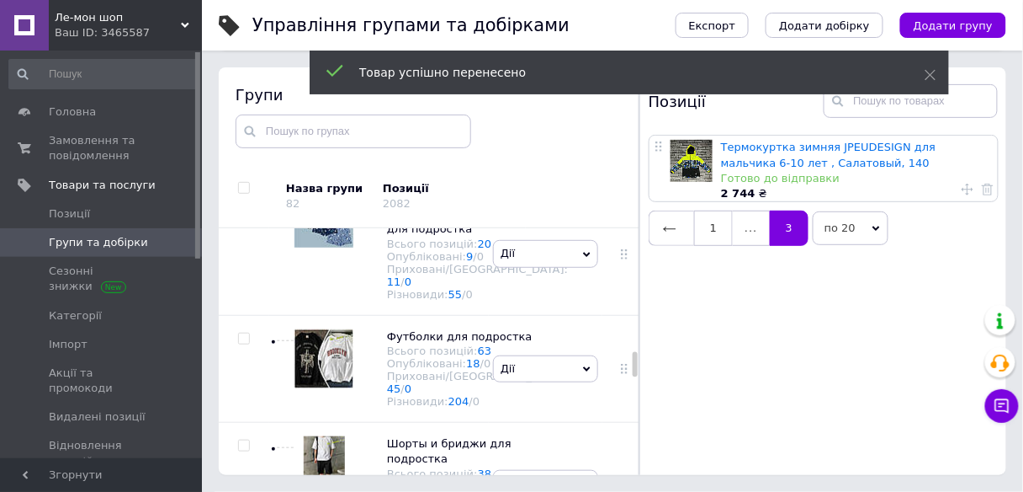
click at [965, 189] on use at bounding box center [968, 189] width 12 height 12
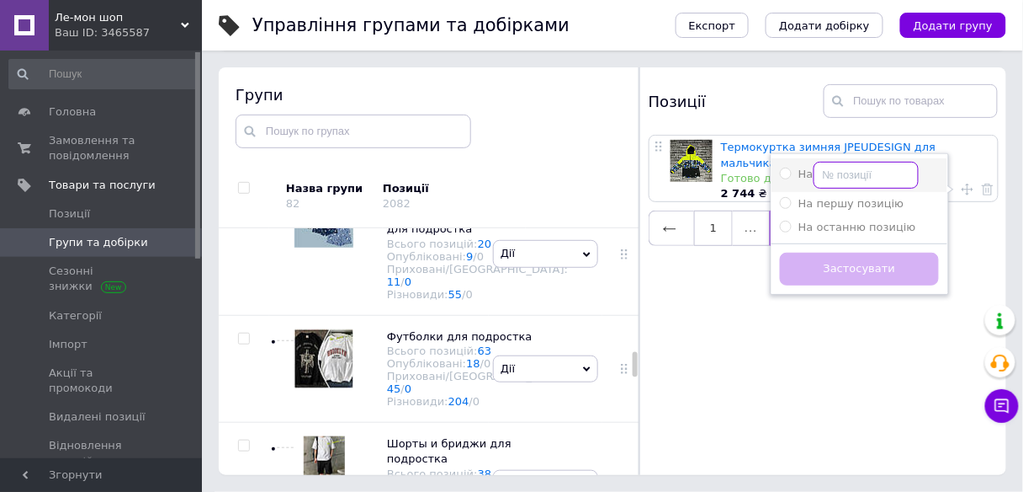
click at [876, 178] on input "На" at bounding box center [866, 175] width 105 height 27
radio input "true"
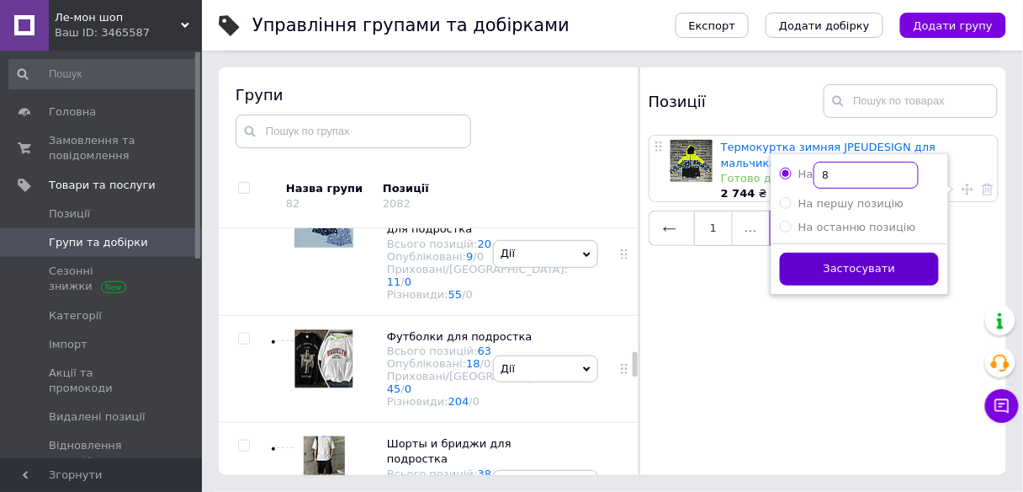
type input "8"
click at [907, 259] on button "Застосувати" at bounding box center [859, 268] width 159 height 33
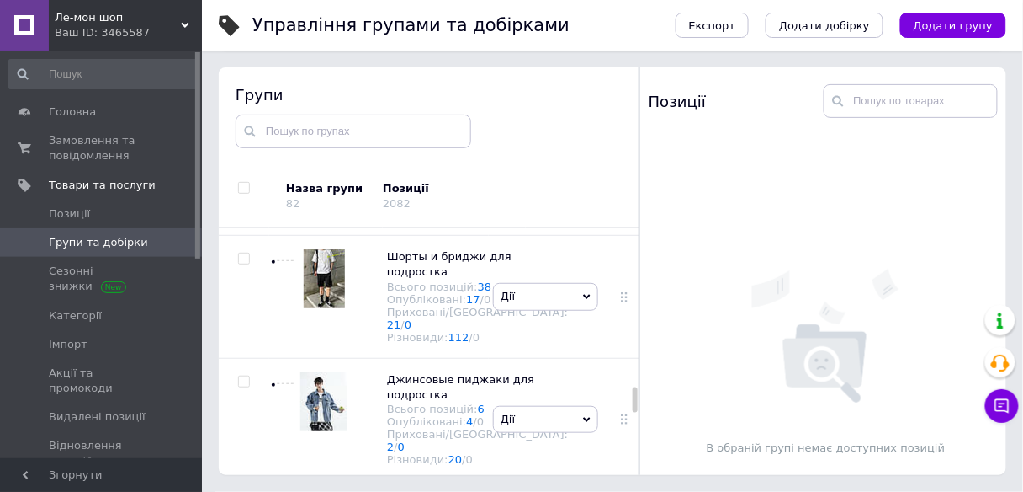
scroll to position [2256, 0]
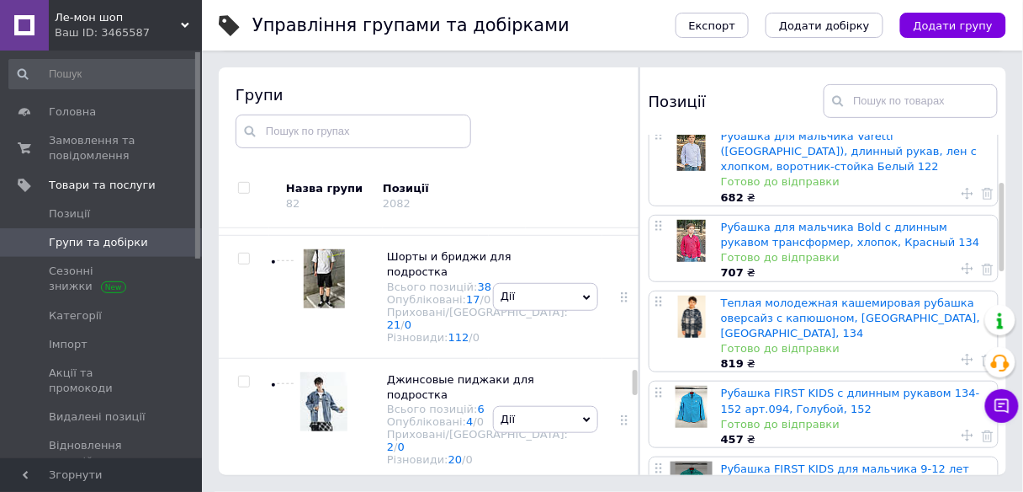
scroll to position [269, 0]
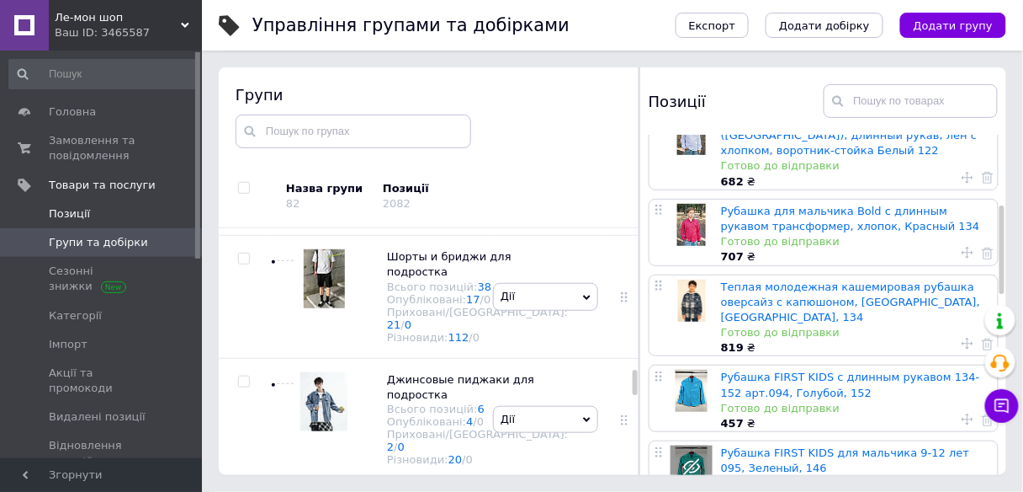
click at [78, 208] on span "Позиції" at bounding box center [69, 213] width 41 height 15
